Goal: Find specific page/section: Find specific page/section

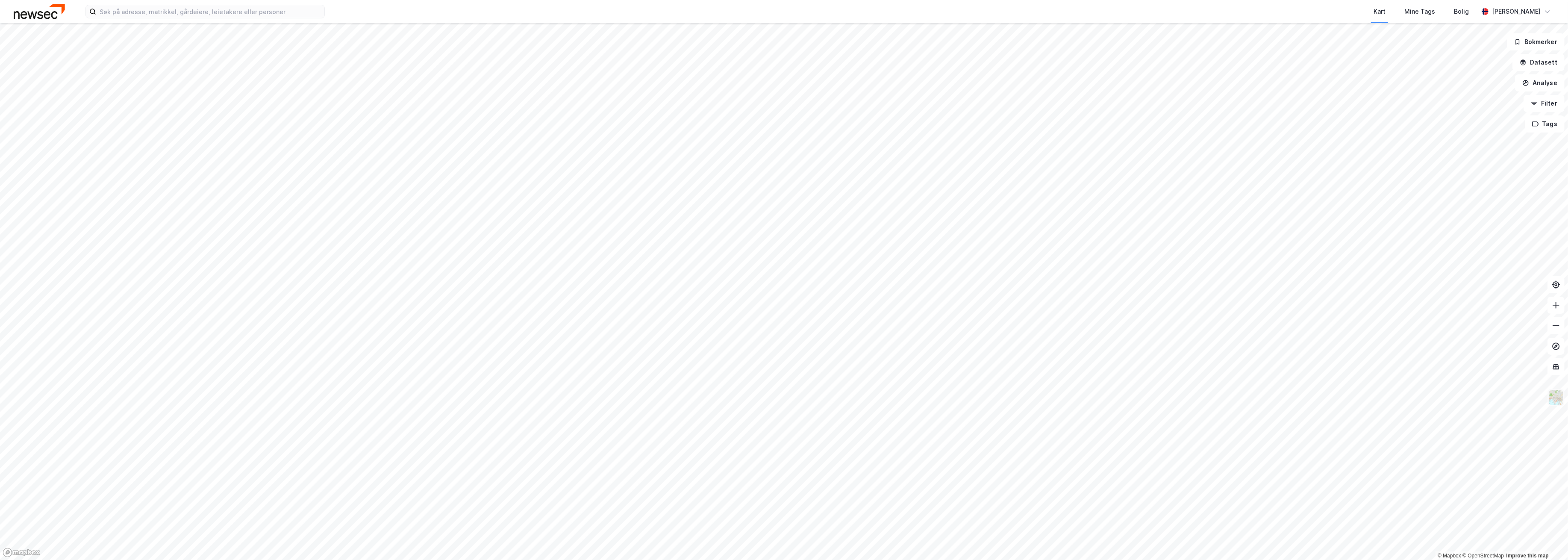
click at [1556, 402] on img at bounding box center [1556, 397] width 16 height 16
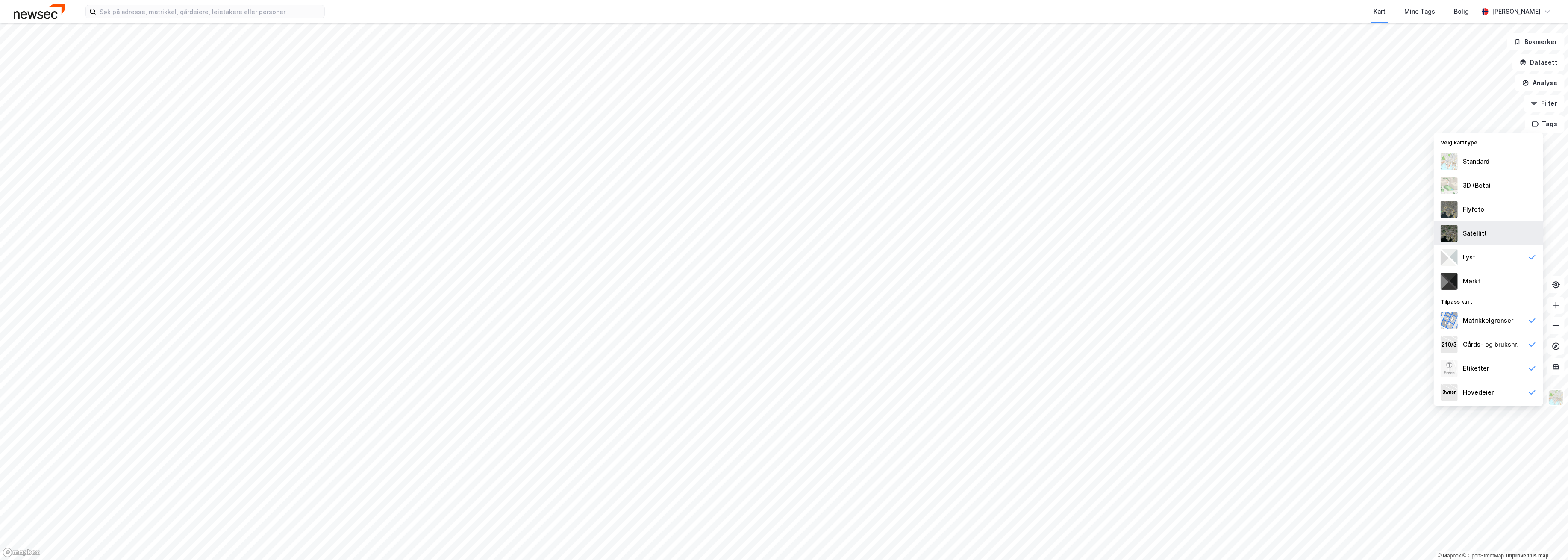
click at [1485, 228] on div "Satellitt" at bounding box center [1489, 233] width 110 height 24
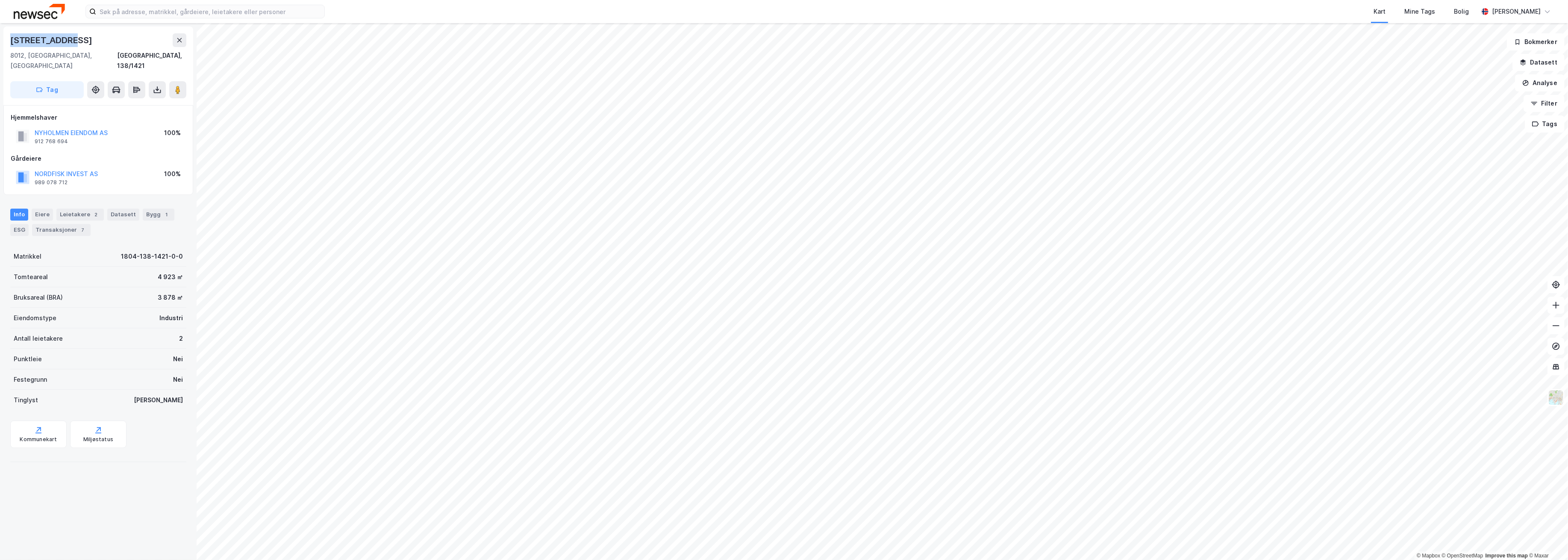
drag, startPoint x: 74, startPoint y: 40, endPoint x: 10, endPoint y: 37, distance: 64.1
click at [10, 37] on div "[STREET_ADDRESS]" at bounding box center [98, 40] width 176 height 13
copy div "[STREET_ADDRESS]"
